Goal: Information Seeking & Learning: Check status

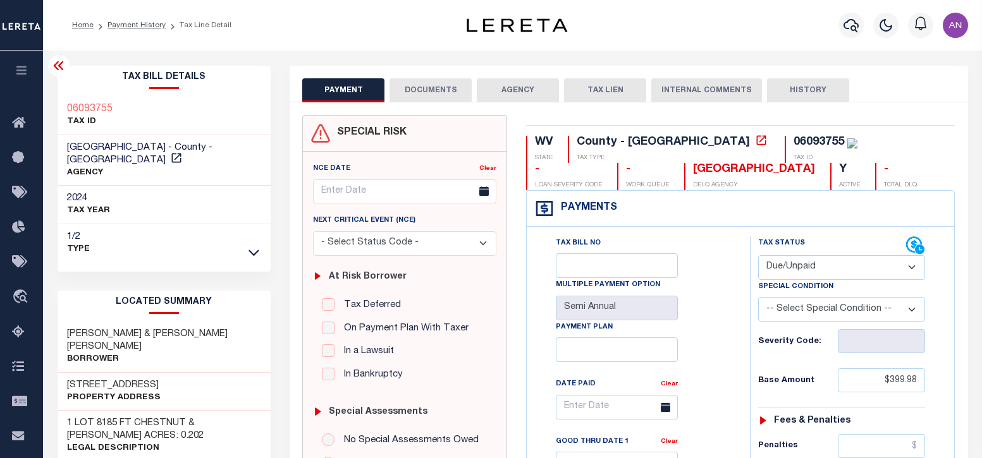
select select "DUE"
click at [853, 20] on icon "button" at bounding box center [851, 25] width 15 height 13
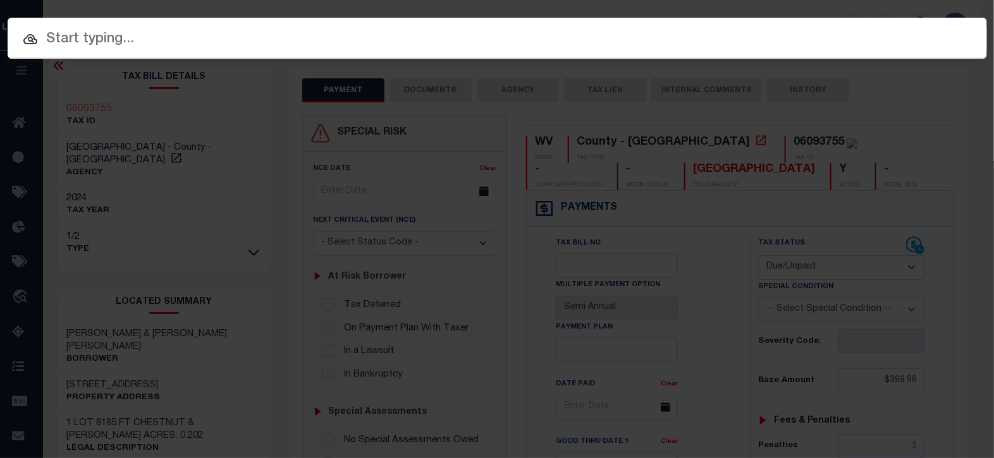
paste input "341519"
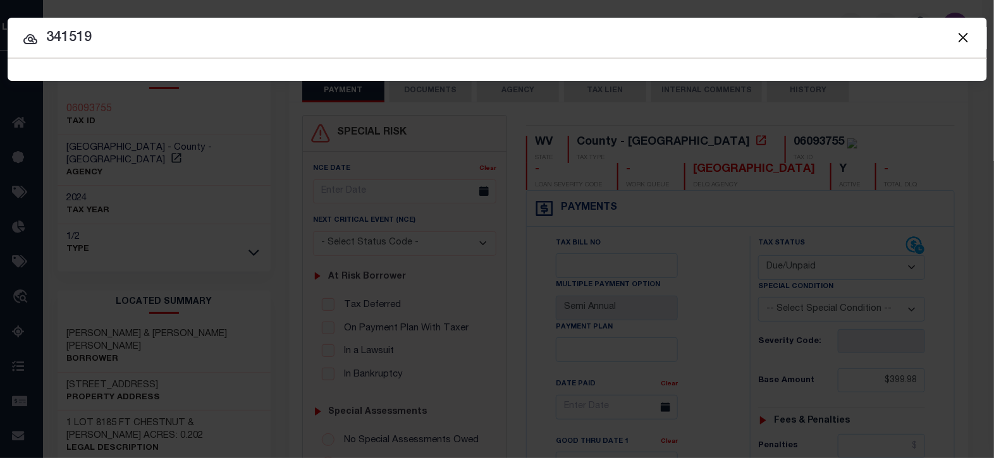
type input "341519"
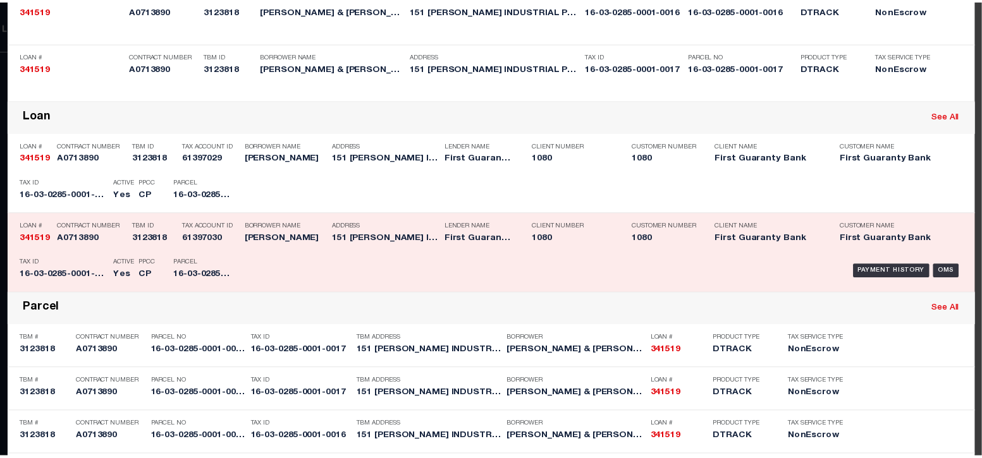
scroll to position [157, 0]
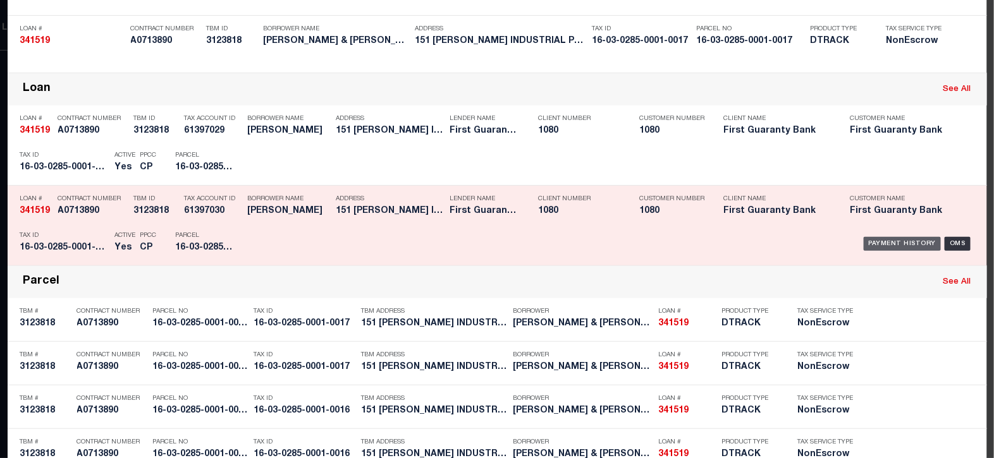
click at [871, 238] on div "Payment History" at bounding box center [903, 244] width 78 height 14
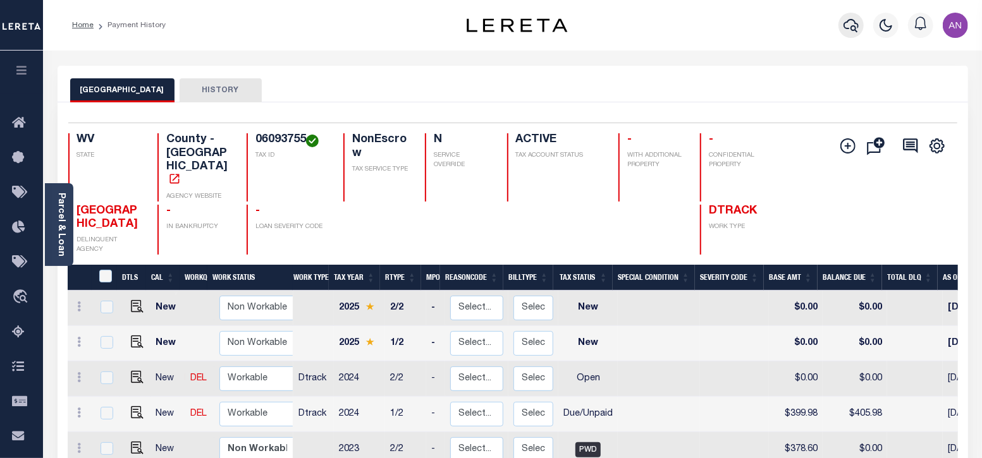
click at [860, 27] on button "button" at bounding box center [850, 25] width 25 height 25
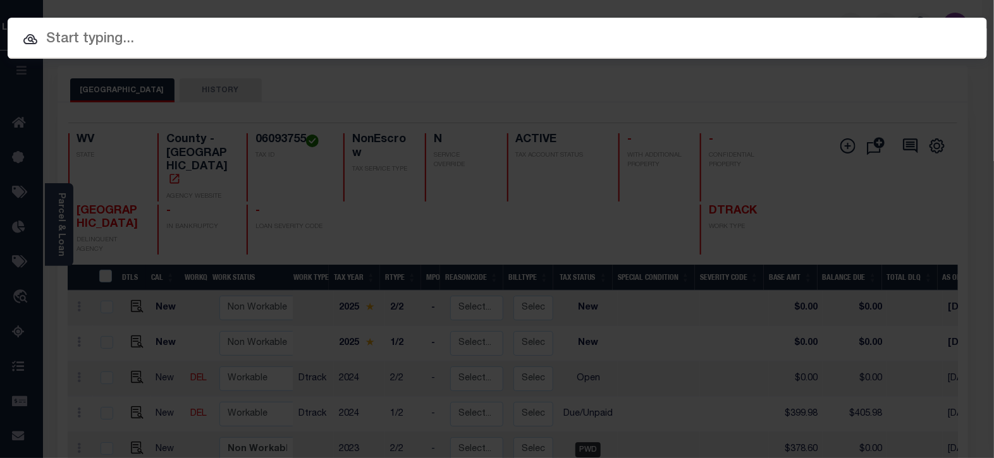
paste input "16-03-0285-0001-0016"
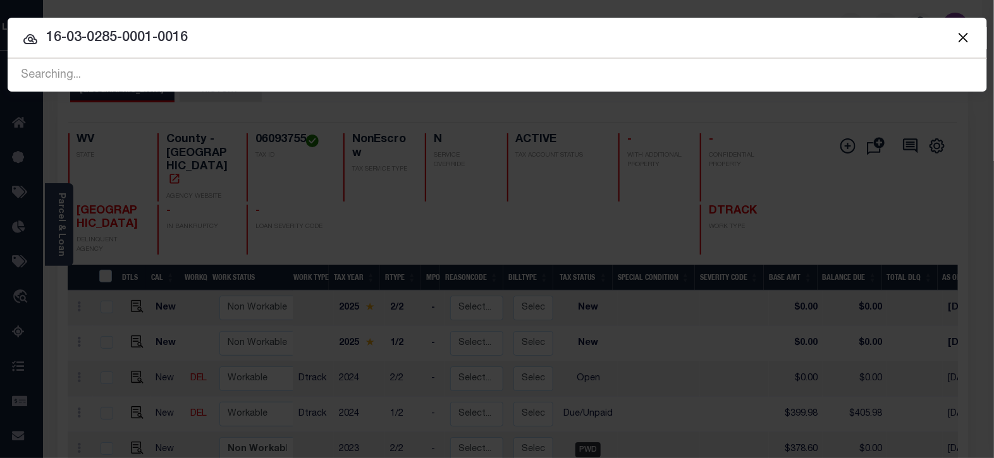
click at [355, 38] on input "16-03-0285-0001-0016" at bounding box center [497, 38] width 979 height 22
paste input "341519"
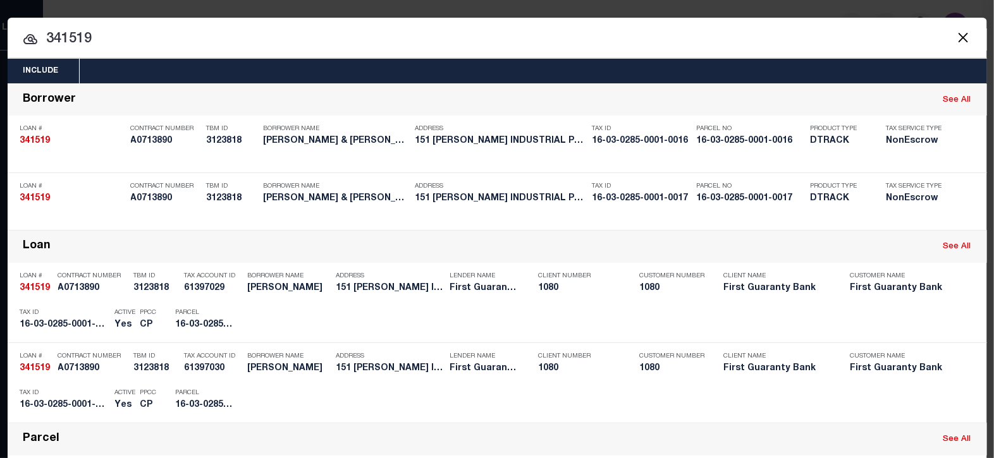
click at [147, 29] on input "341519" at bounding box center [497, 39] width 979 height 22
paste input "21"
type input "341521"
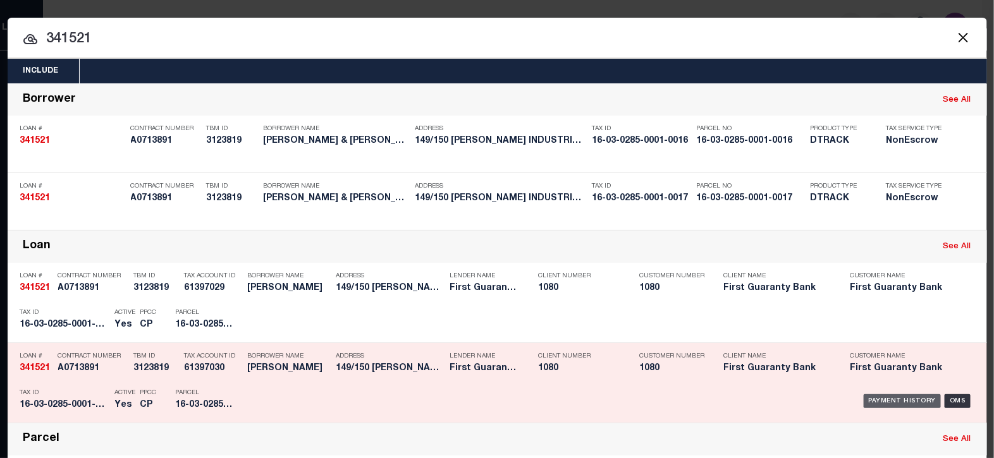
click at [870, 401] on div "Payment History" at bounding box center [903, 402] width 78 height 14
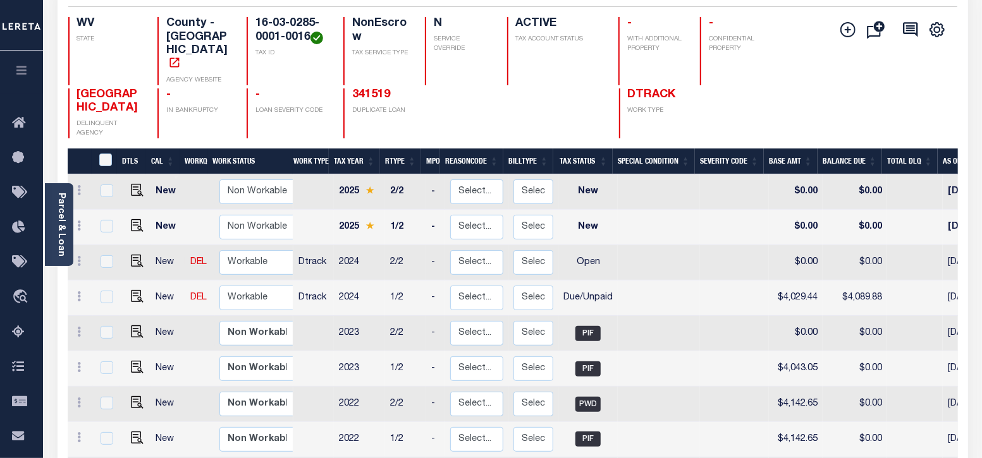
scroll to position [157, 0]
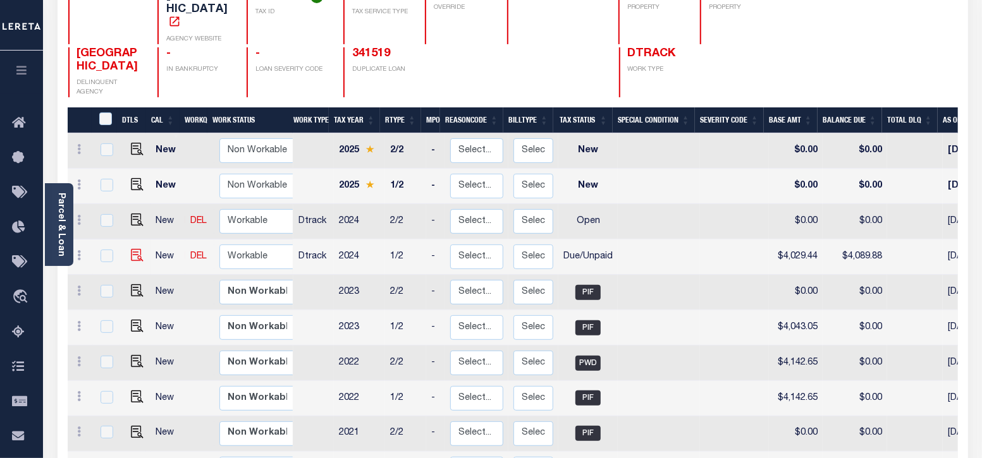
click at [133, 249] on img at bounding box center [137, 255] width 13 height 13
checkbox input "true"
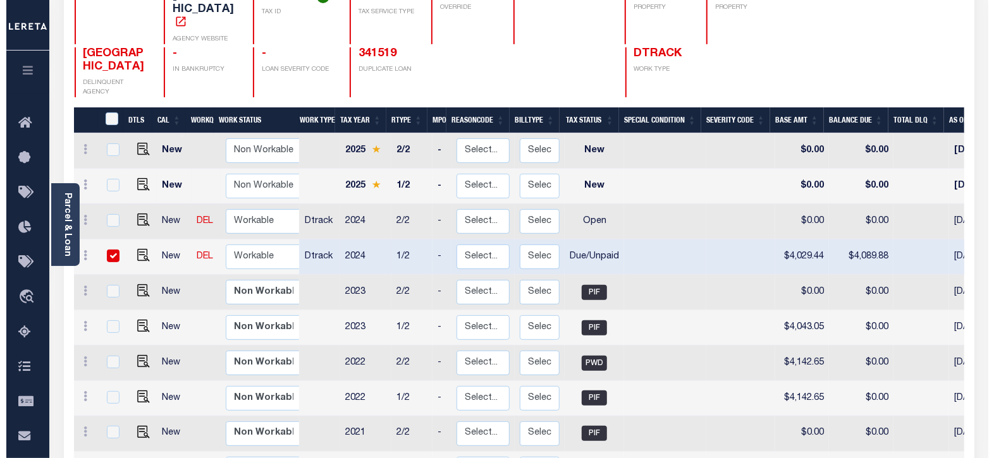
scroll to position [0, 0]
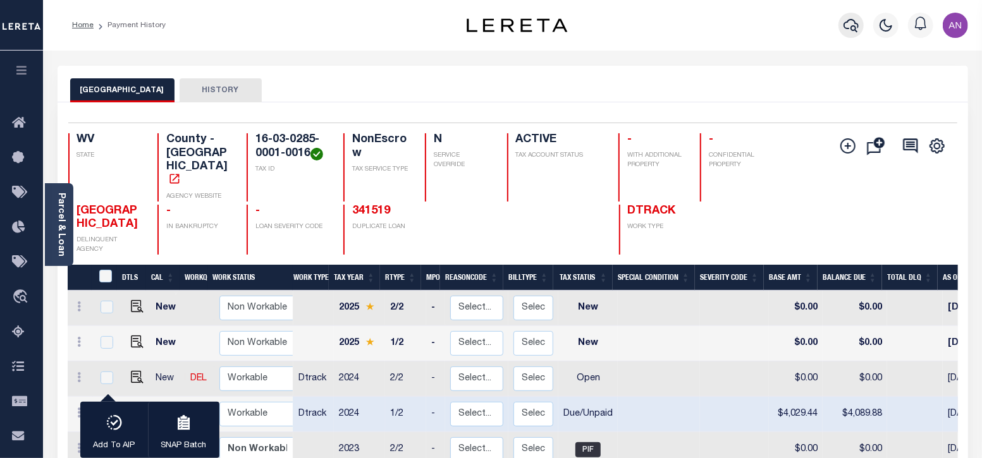
click at [850, 23] on icon "button" at bounding box center [851, 25] width 15 height 15
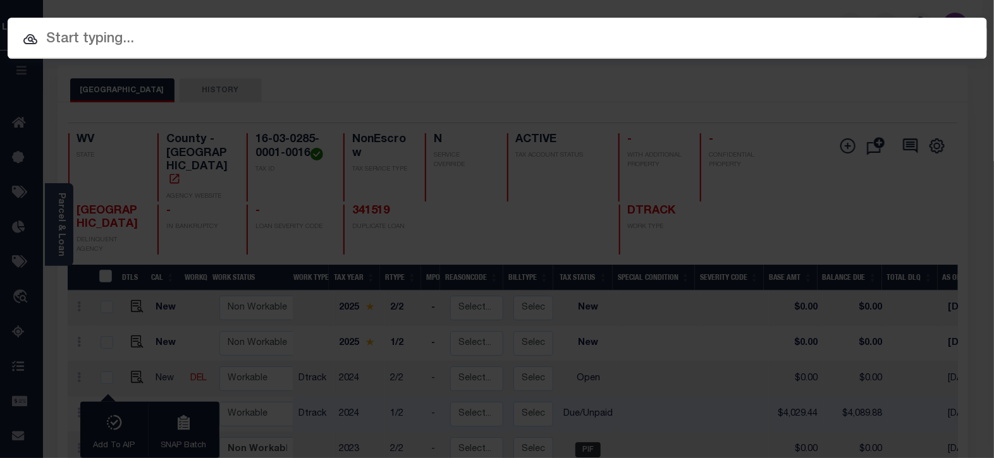
paste input "341519"
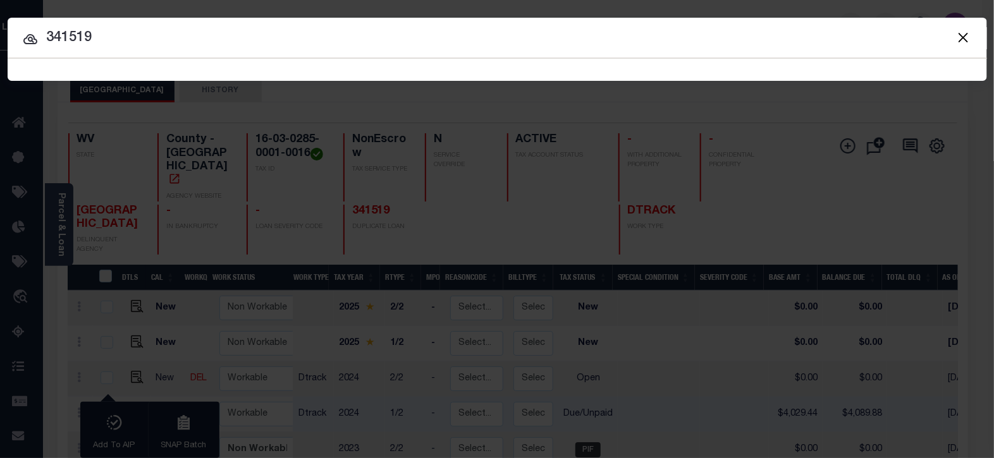
type input "341519"
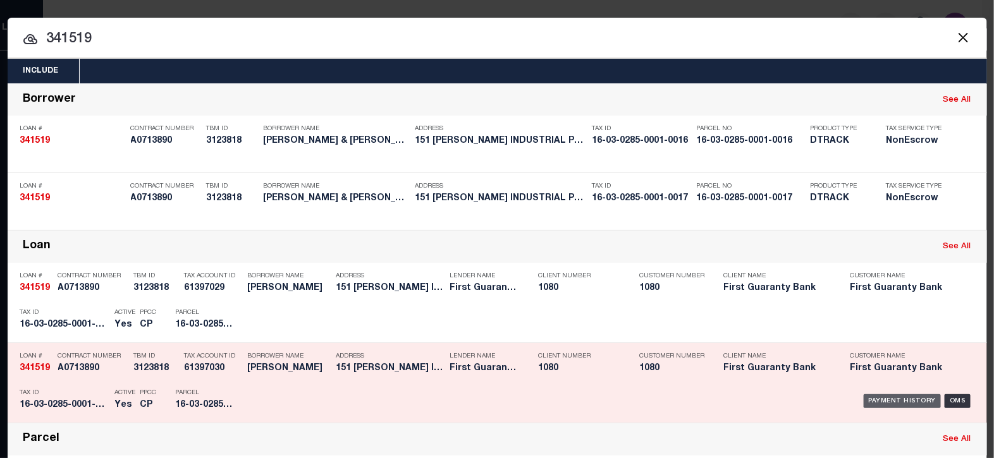
click at [877, 401] on div "Payment History" at bounding box center [903, 402] width 78 height 14
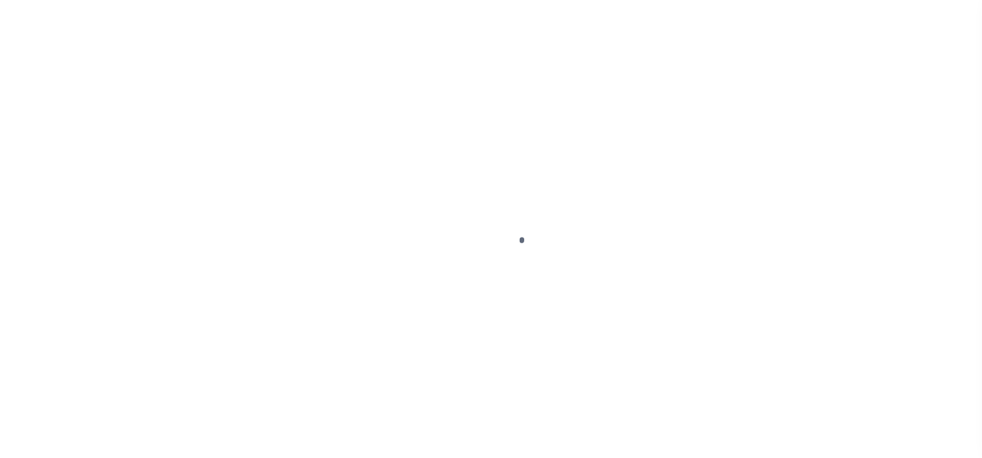
select select "DUE"
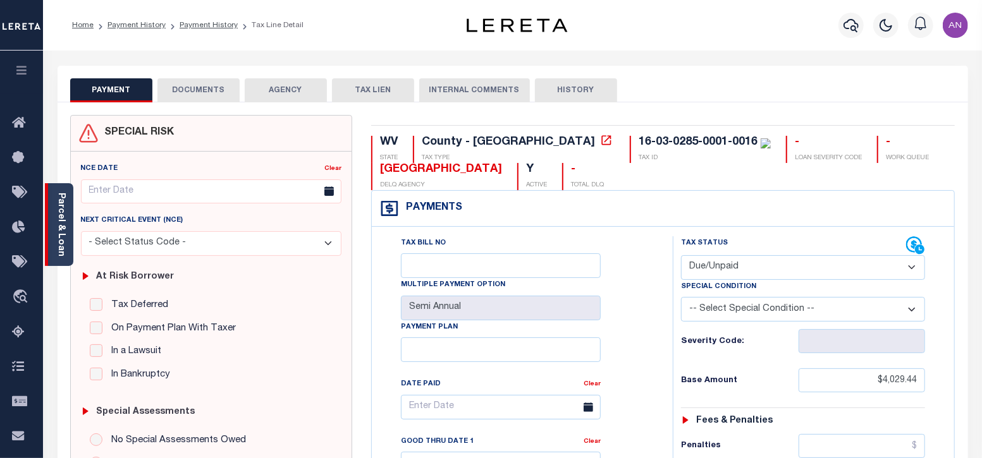
click at [65, 237] on link "Parcel & Loan" at bounding box center [60, 225] width 9 height 64
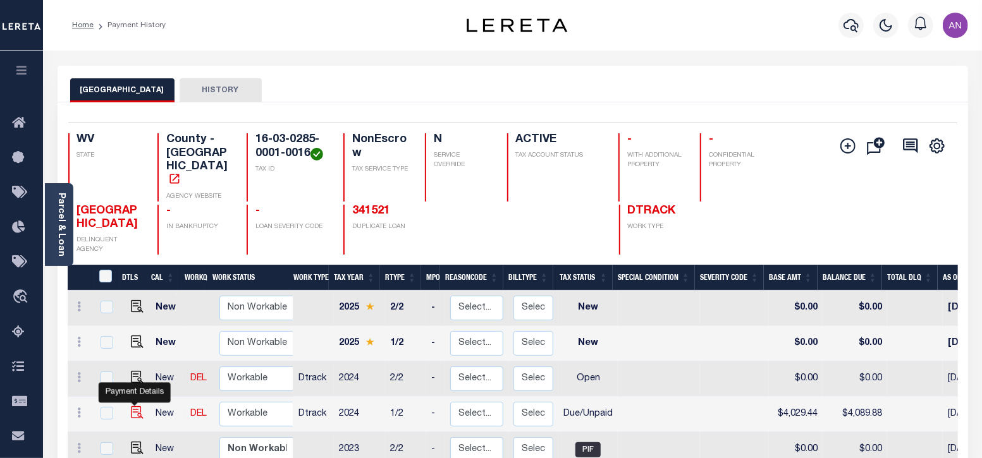
click at [135, 407] on img "" at bounding box center [137, 413] width 13 height 13
checkbox input "true"
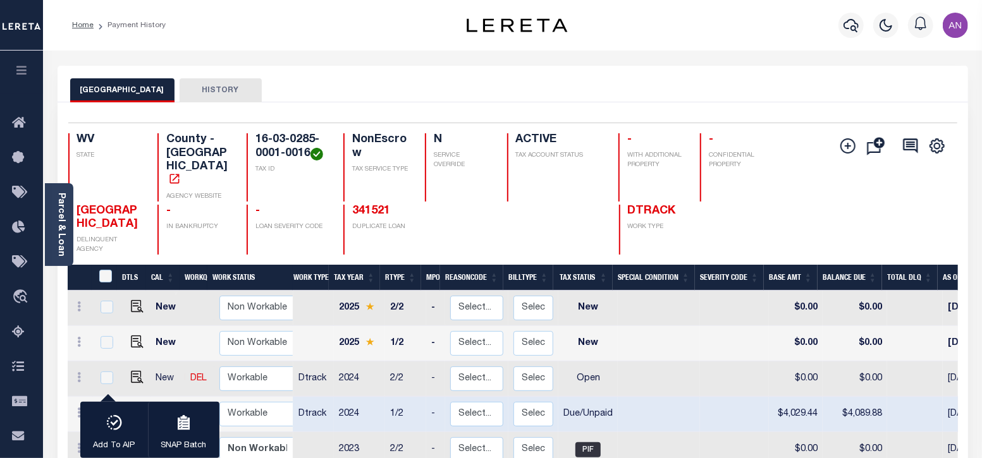
click at [120, 26] on li "Payment History" at bounding box center [130, 25] width 72 height 11
click at [857, 23] on icon "button" at bounding box center [851, 25] width 15 height 15
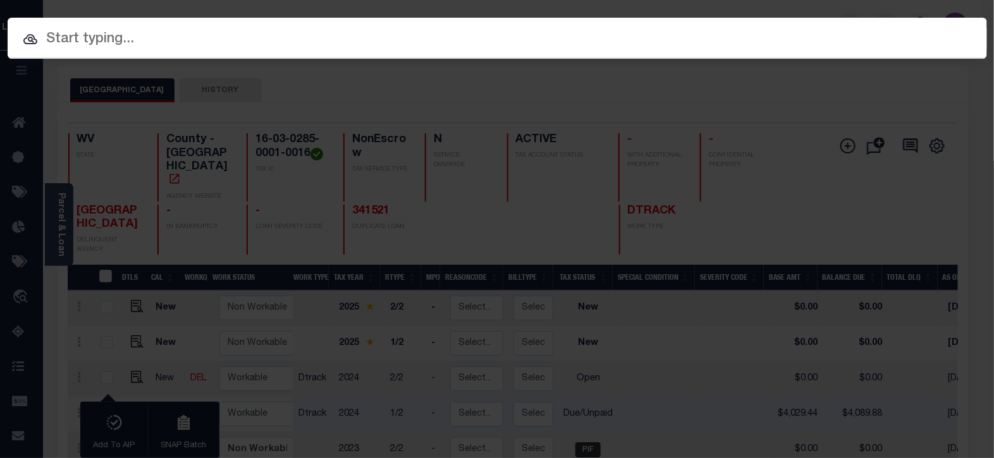
paste input "341521"
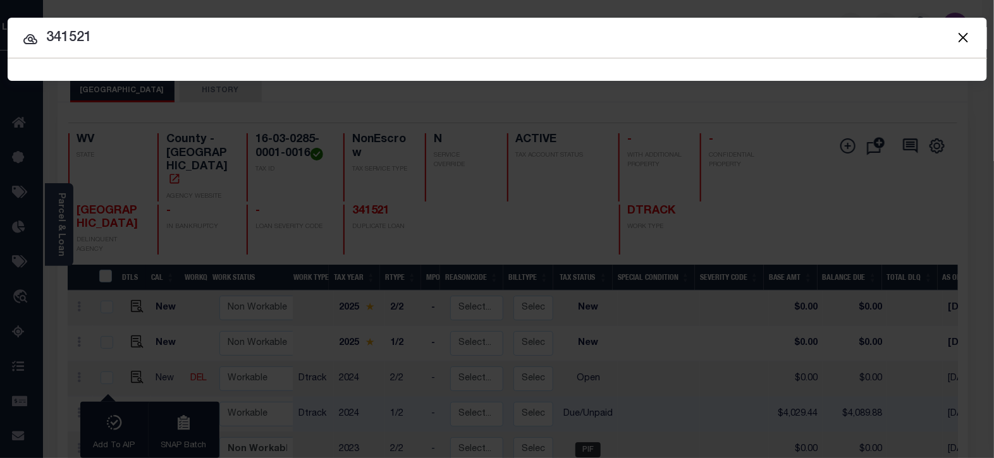
type input "341521"
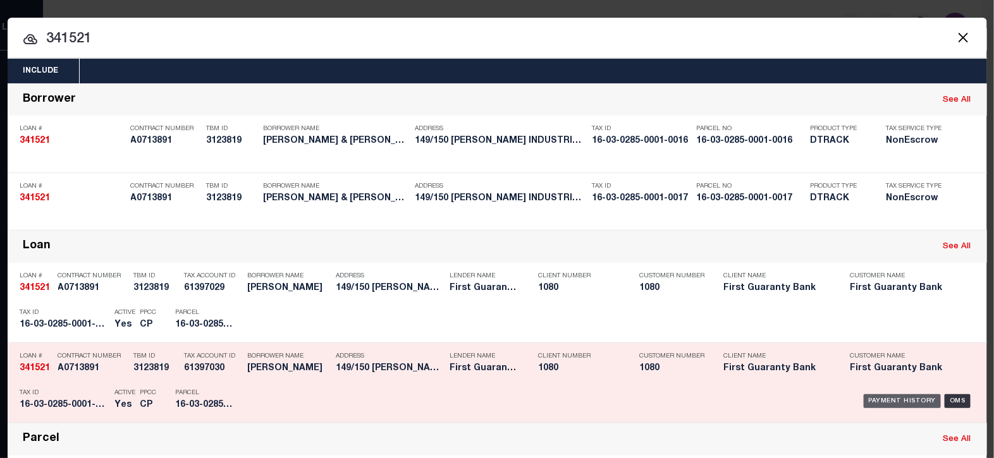
click at [873, 398] on div "Payment History" at bounding box center [903, 402] width 78 height 14
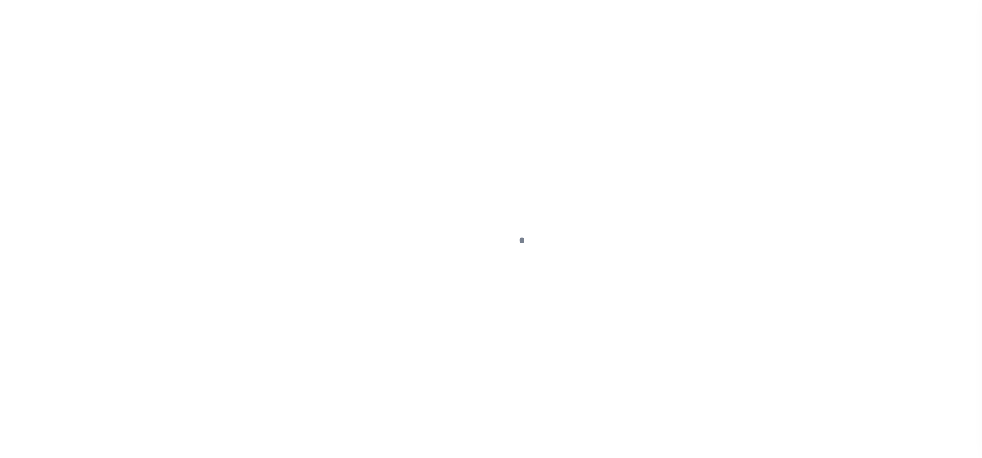
select select "DUE"
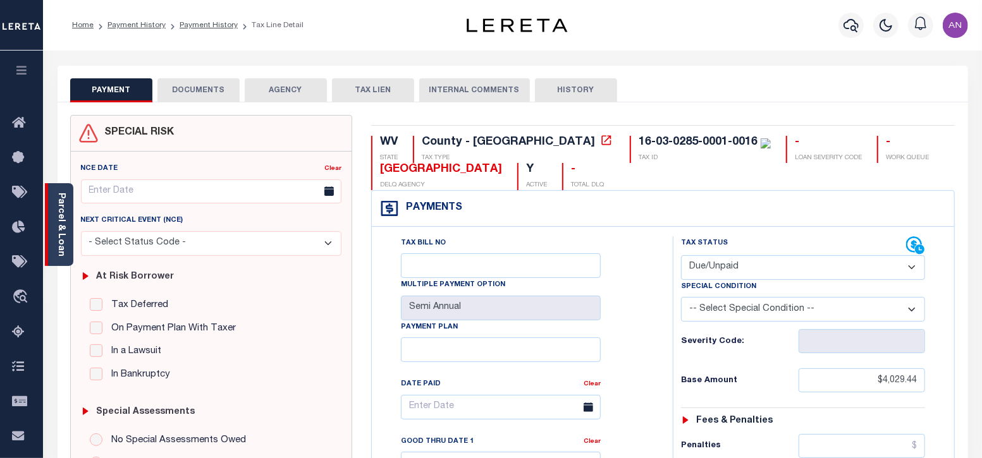
click at [64, 238] on link "Parcel & Loan" at bounding box center [60, 225] width 9 height 64
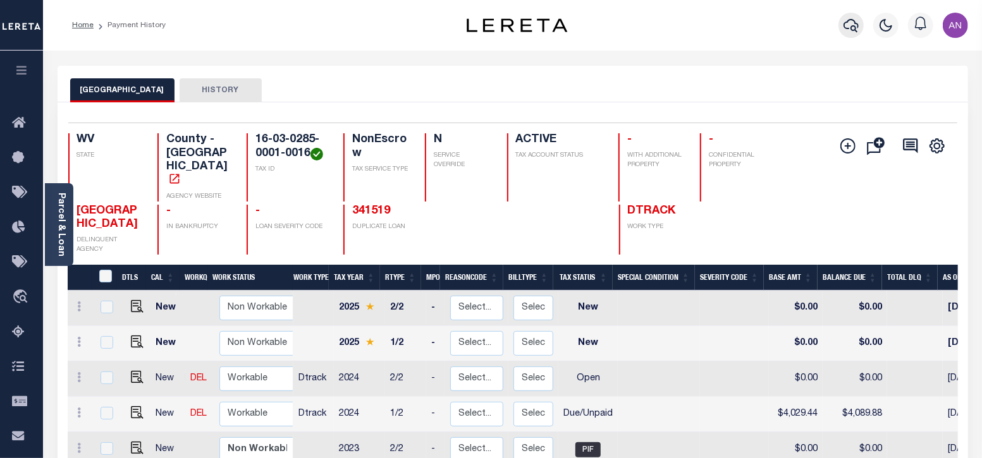
click at [846, 20] on icon "button" at bounding box center [851, 25] width 15 height 15
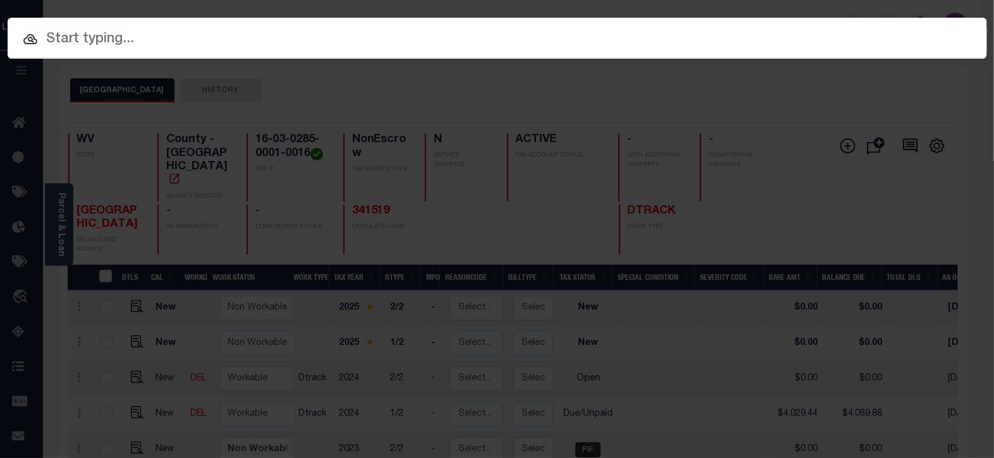
paste input "341519"
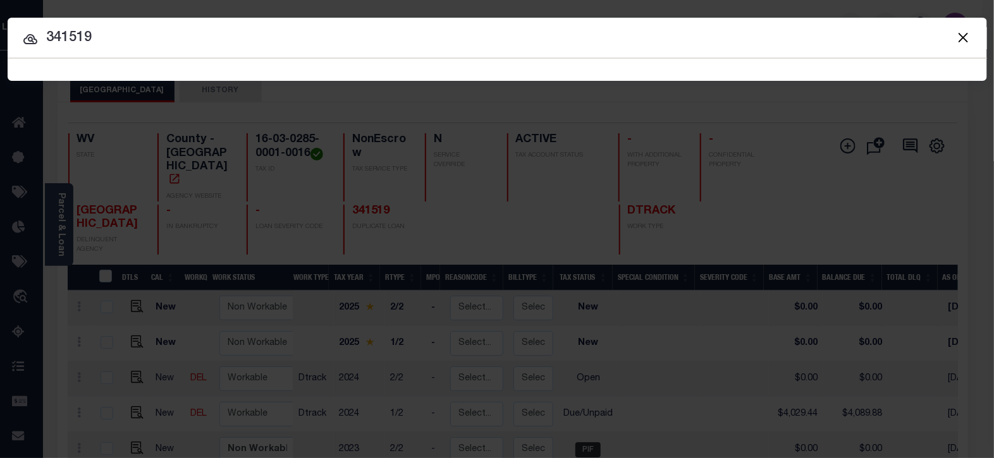
type input "341519"
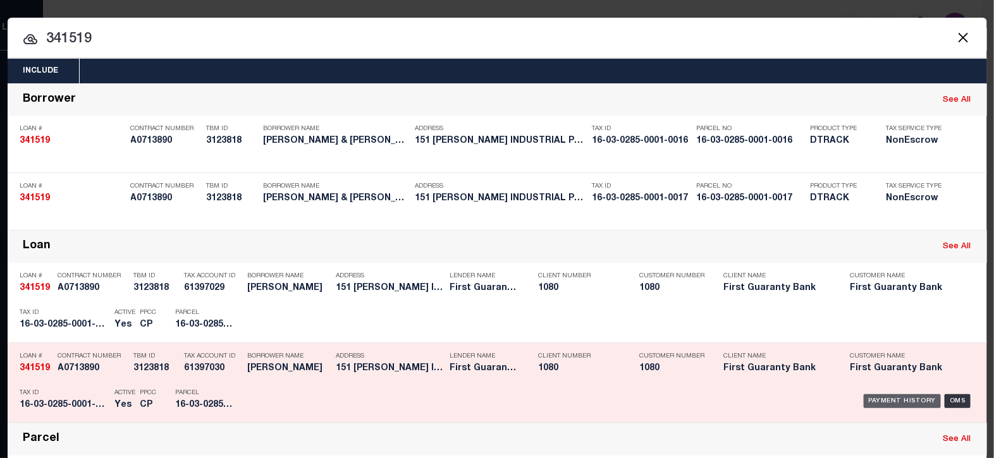
click at [873, 402] on div "Payment History" at bounding box center [903, 402] width 78 height 14
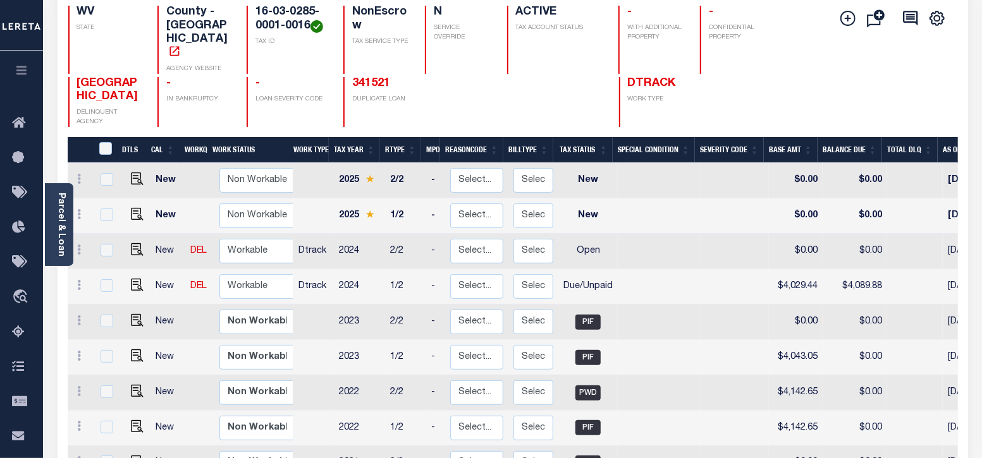
scroll to position [157, 0]
